Goal: Find specific page/section: Find specific page/section

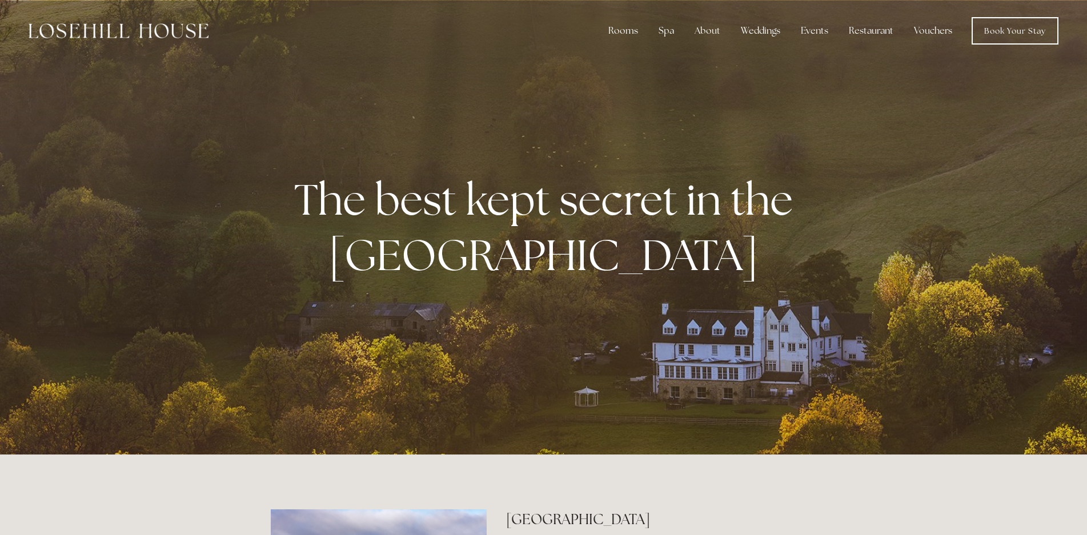
click at [695, 423] on div at bounding box center [543, 227] width 1087 height 455
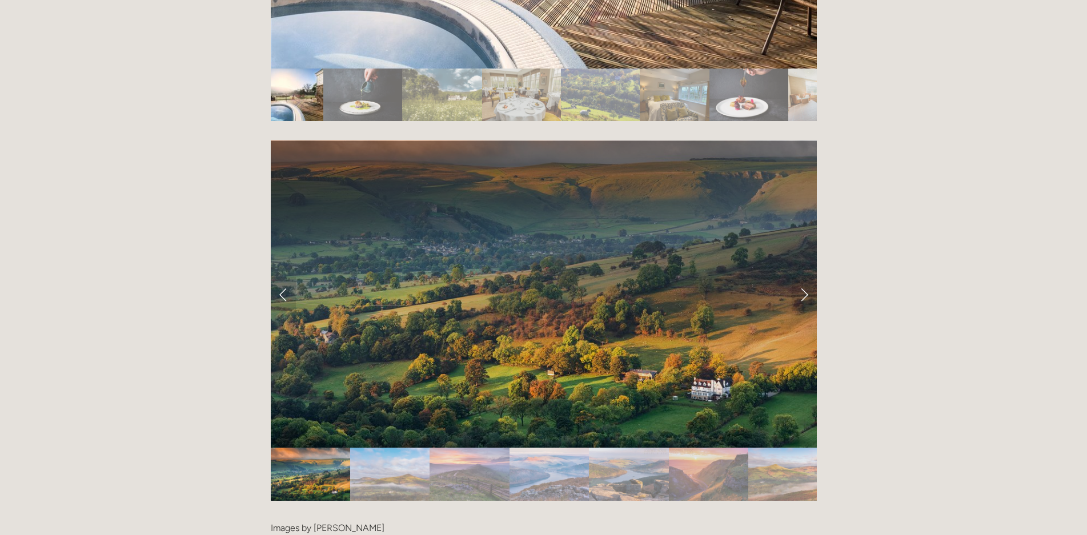
scroll to position [1981, 0]
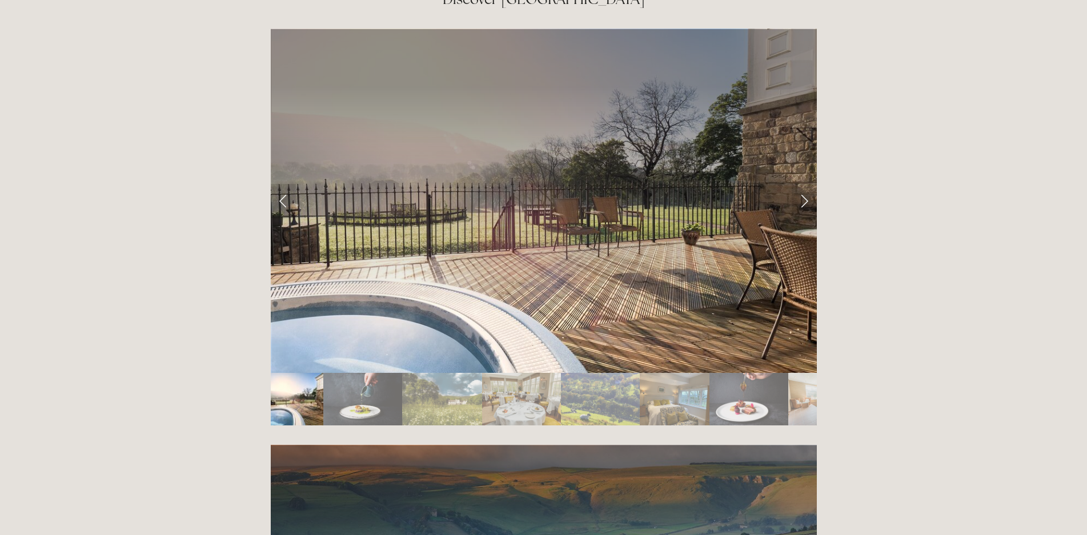
click at [425, 373] on img "Slide 3" at bounding box center [441, 399] width 79 height 53
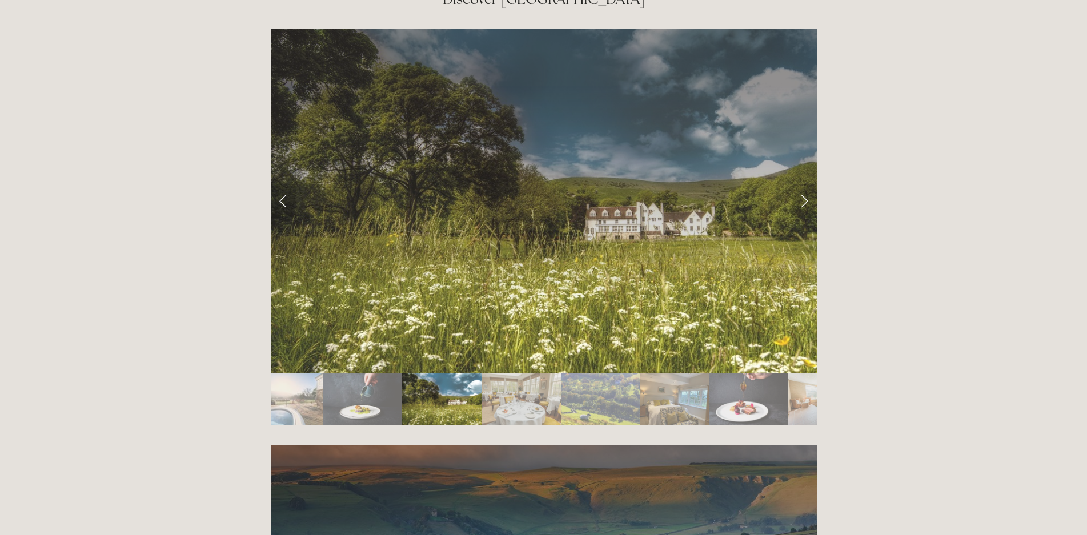
click at [514, 373] on img "Slide 4" at bounding box center [521, 399] width 79 height 53
click at [600, 373] on img "Slide 5" at bounding box center [600, 399] width 79 height 53
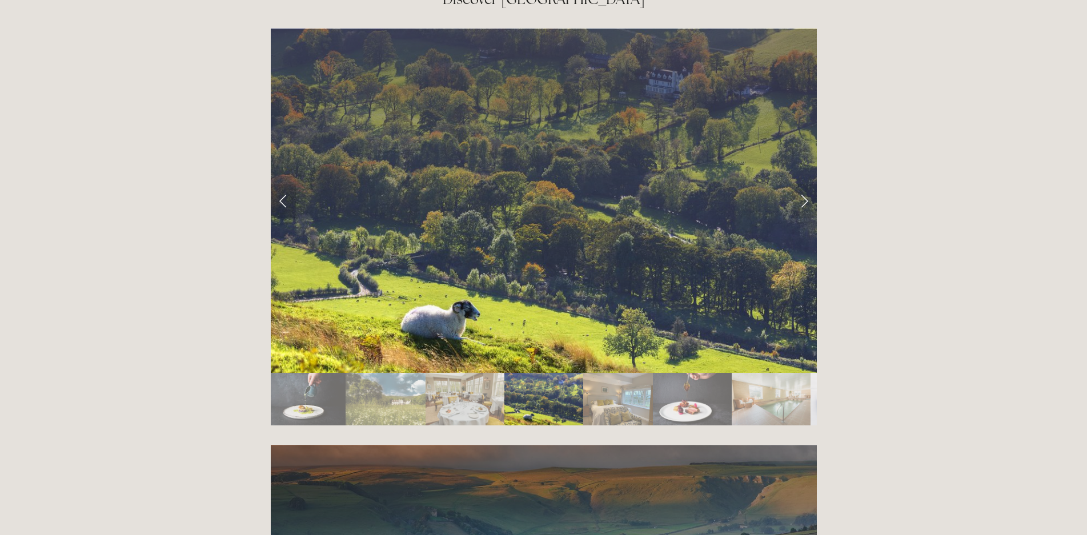
click at [602, 373] on img "Slide 6" at bounding box center [618, 399] width 70 height 53
click at [683, 373] on img "Slide 7" at bounding box center [692, 399] width 79 height 53
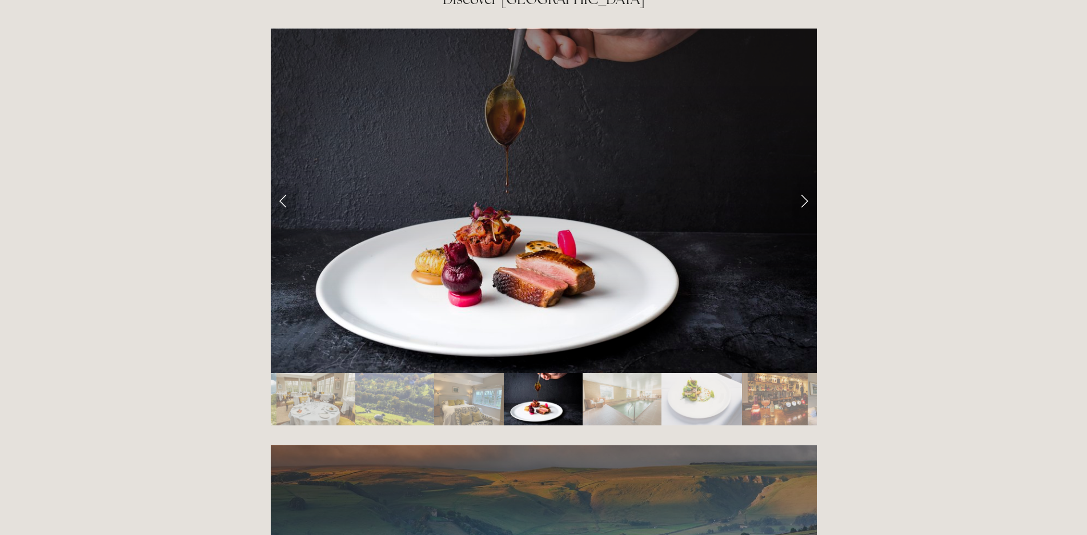
click at [636, 373] on img "Slide 8" at bounding box center [622, 399] width 79 height 53
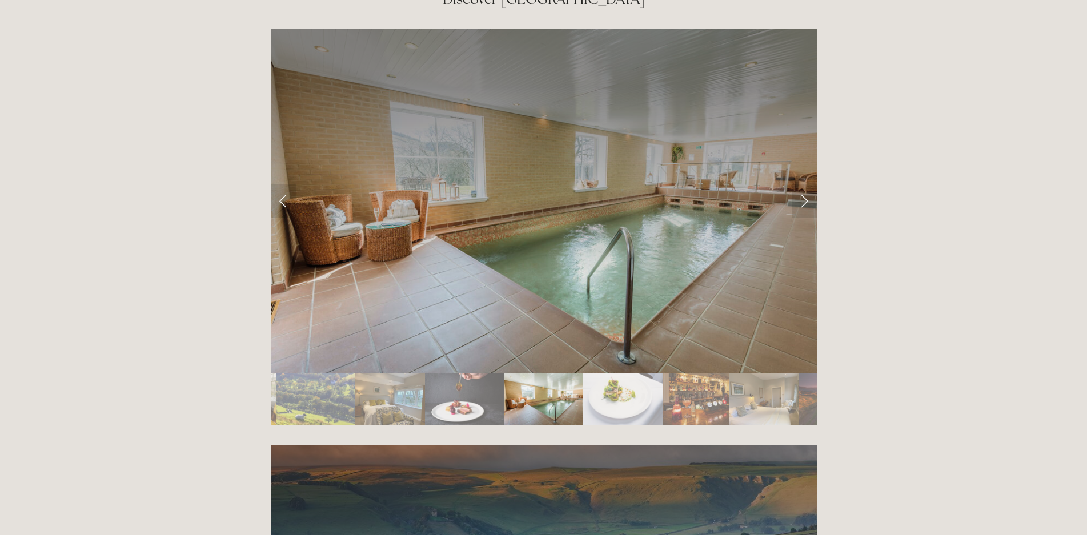
click at [612, 373] on img "Slide 9" at bounding box center [623, 399] width 81 height 53
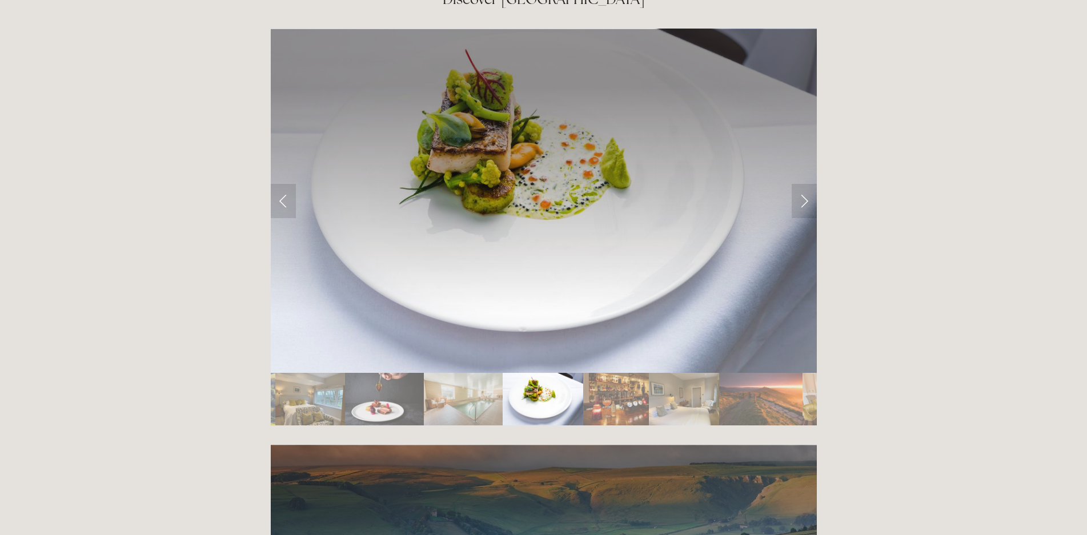
click at [662, 373] on img "Slide 11" at bounding box center [684, 399] width 70 height 53
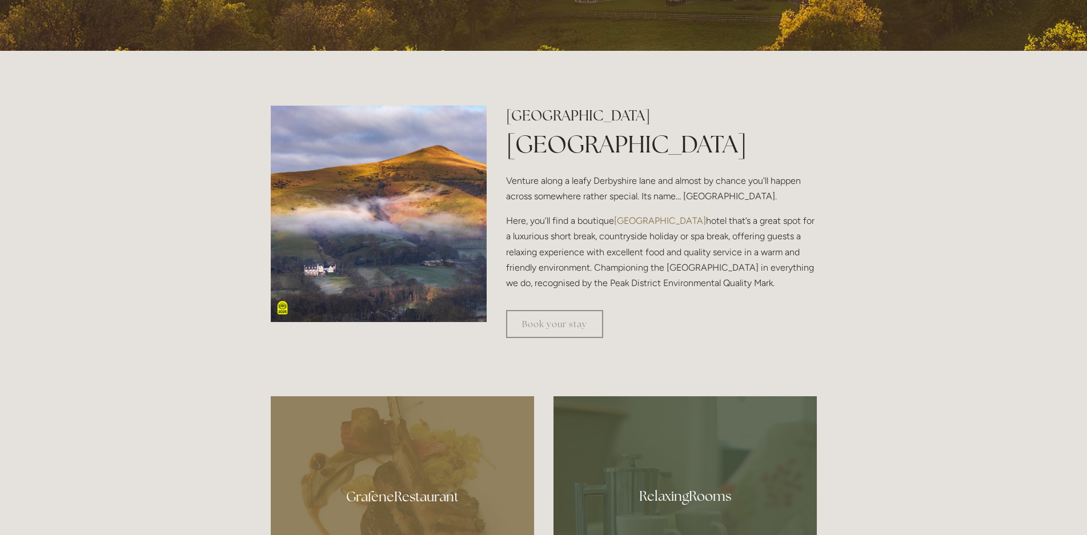
scroll to position [762, 0]
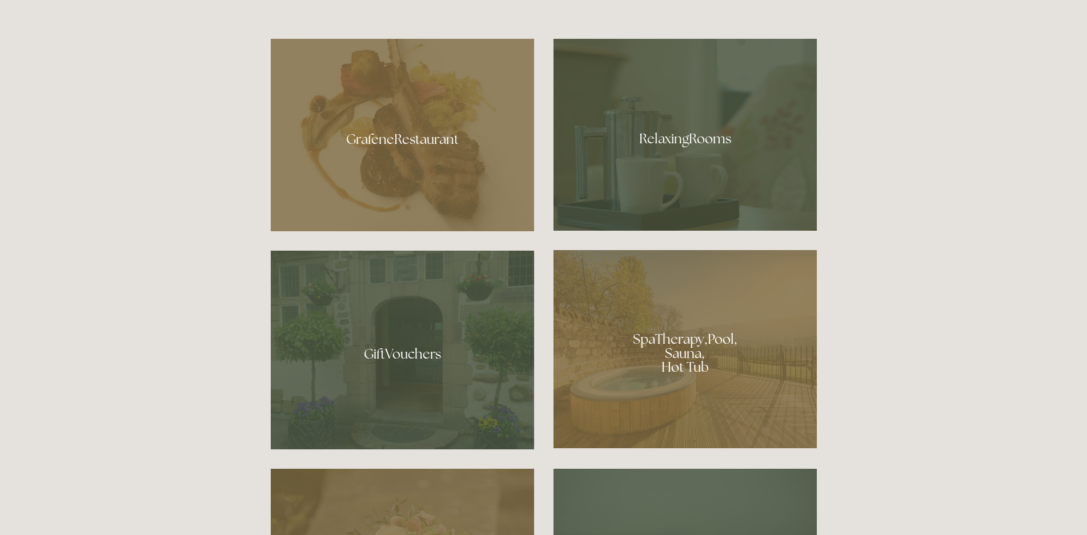
click at [624, 370] on div at bounding box center [685, 349] width 263 height 198
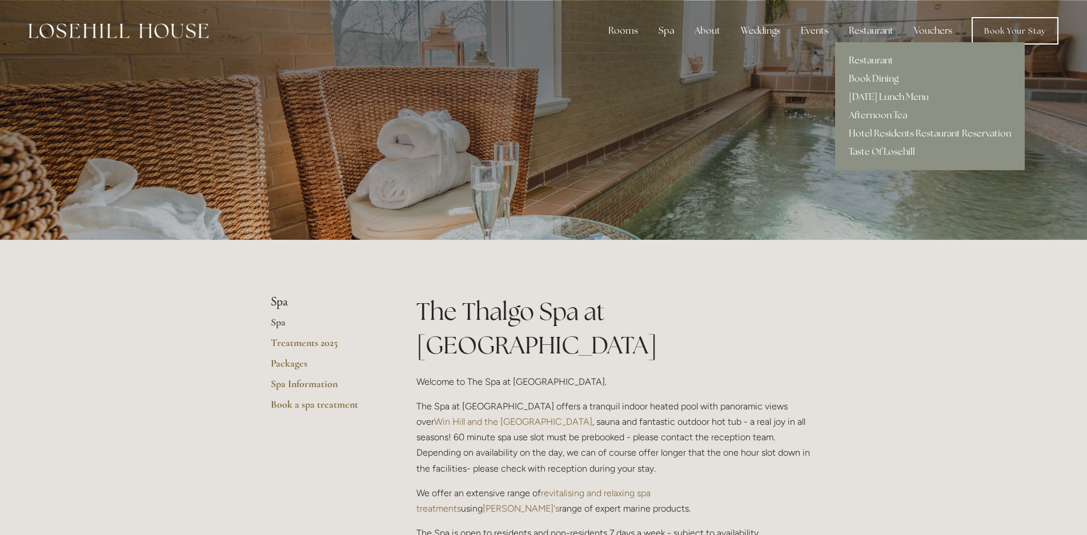
click at [857, 26] on div "Restaurant" at bounding box center [871, 30] width 63 height 23
